Goal: Information Seeking & Learning: Learn about a topic

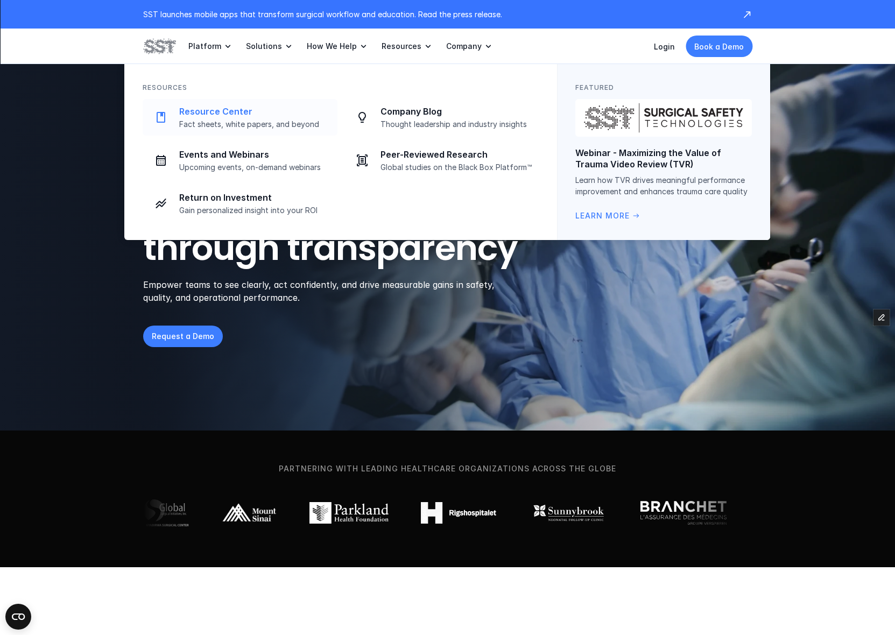
click at [292, 121] on p "Fact sheets, white papers, and beyond" at bounding box center [255, 124] width 152 height 10
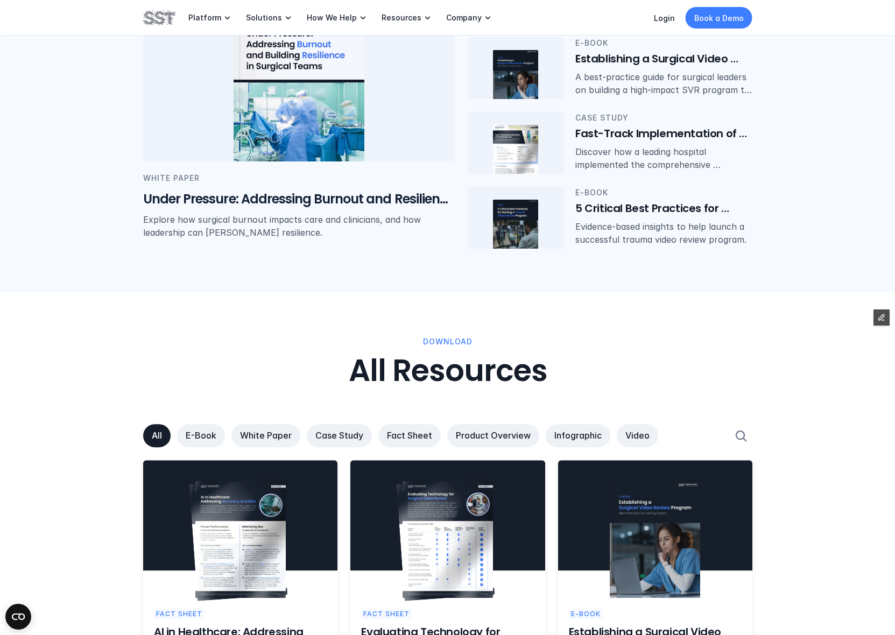
scroll to position [462, 0]
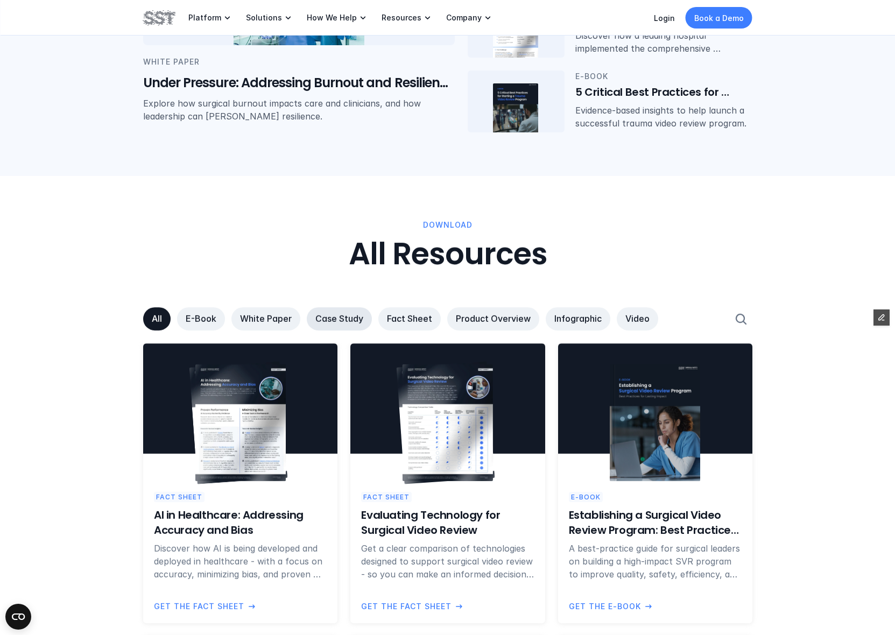
click at [336, 322] on p "Case Study" at bounding box center [339, 318] width 48 height 11
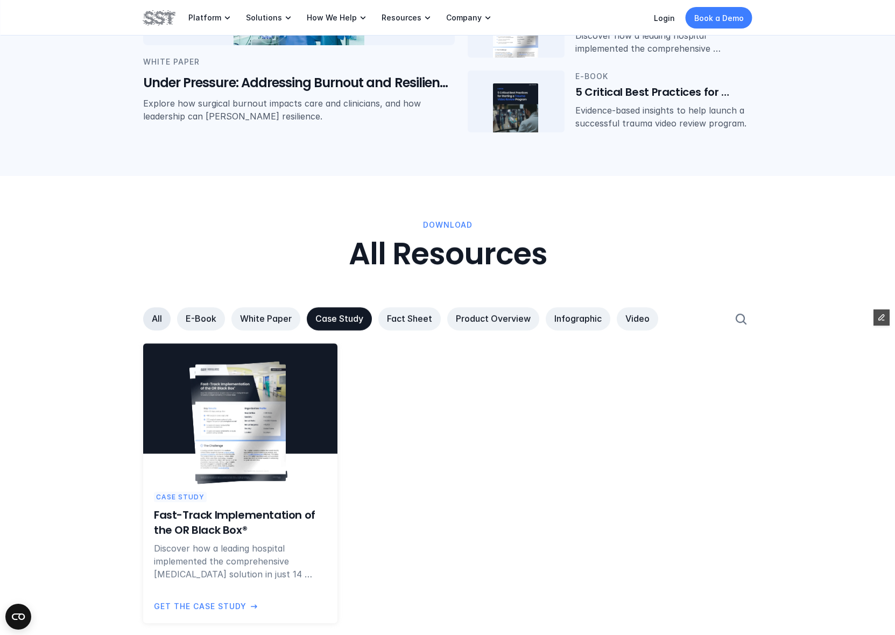
click at [147, 321] on link "All" at bounding box center [156, 318] width 27 height 23
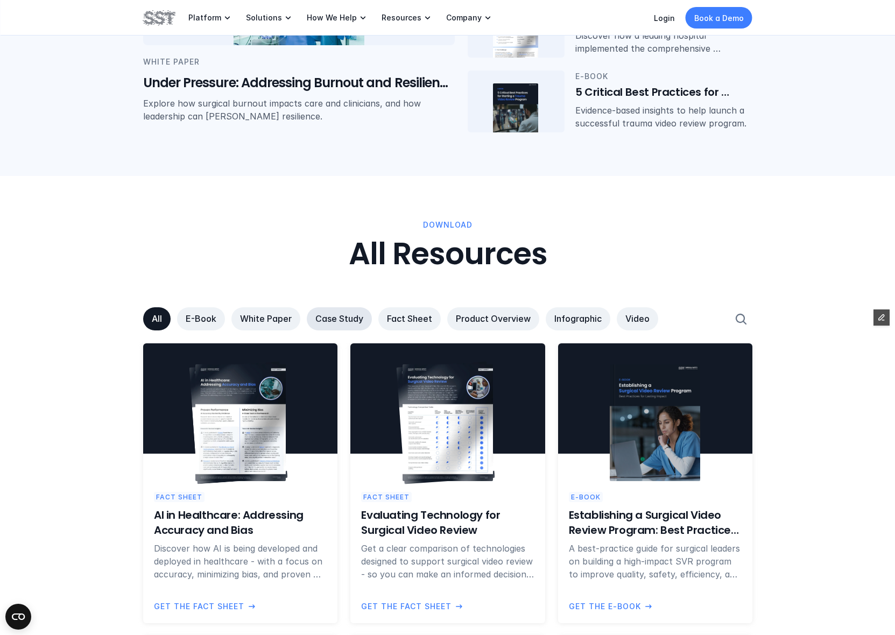
drag, startPoint x: 351, startPoint y: 313, endPoint x: 349, endPoint y: 318, distance: 6.3
click at [351, 313] on p "Case Study" at bounding box center [339, 318] width 48 height 11
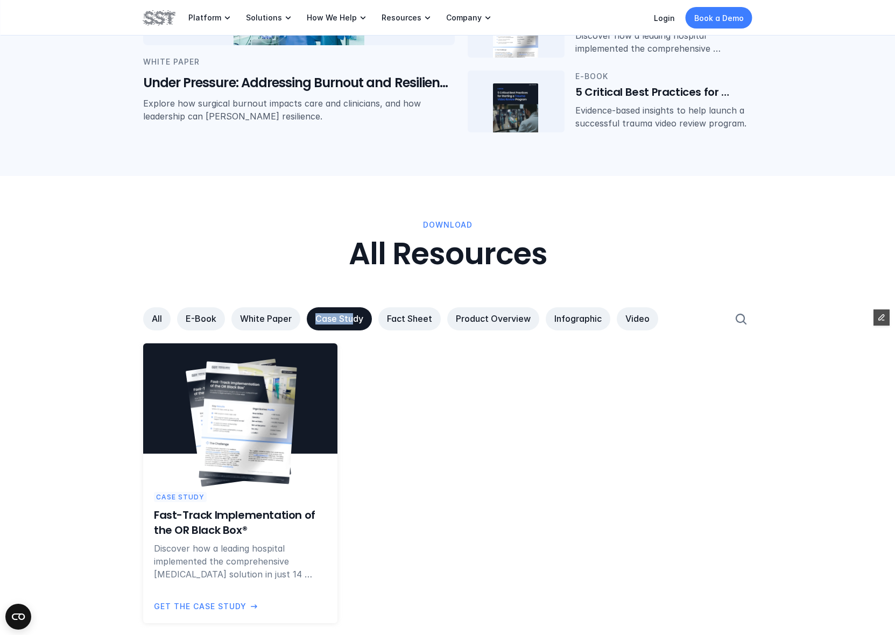
click at [234, 420] on img at bounding box center [248, 422] width 98 height 123
